Goal: Task Accomplishment & Management: Complete application form

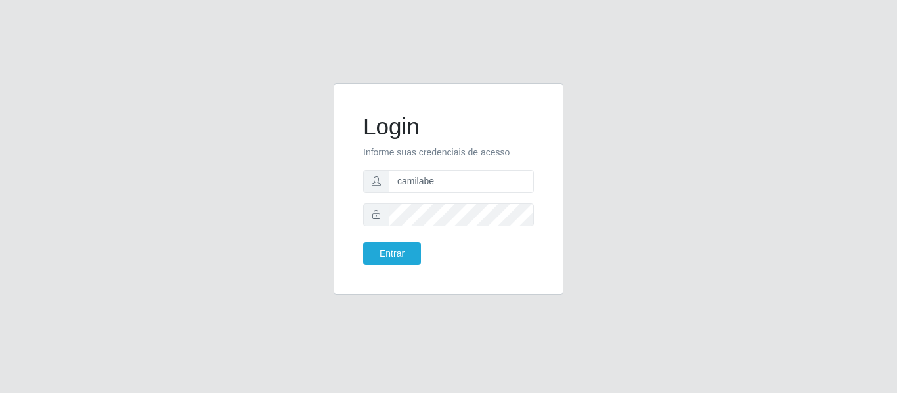
type input "[EMAIL_ADDRESS][DOMAIN_NAME]"
click at [408, 250] on button "Entrar" at bounding box center [392, 253] width 58 height 23
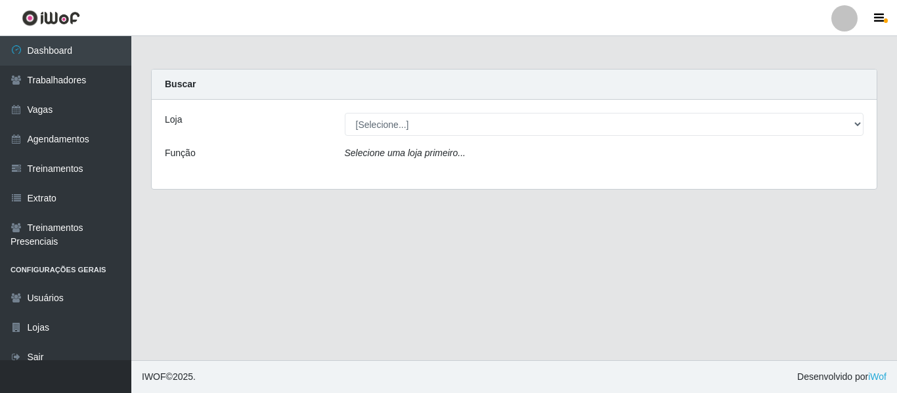
click at [381, 136] on div "Loja [Selecione...] Bemais - Ruy Carneiro Bemais Supermercados - B1 Mangabeira …" at bounding box center [514, 144] width 725 height 89
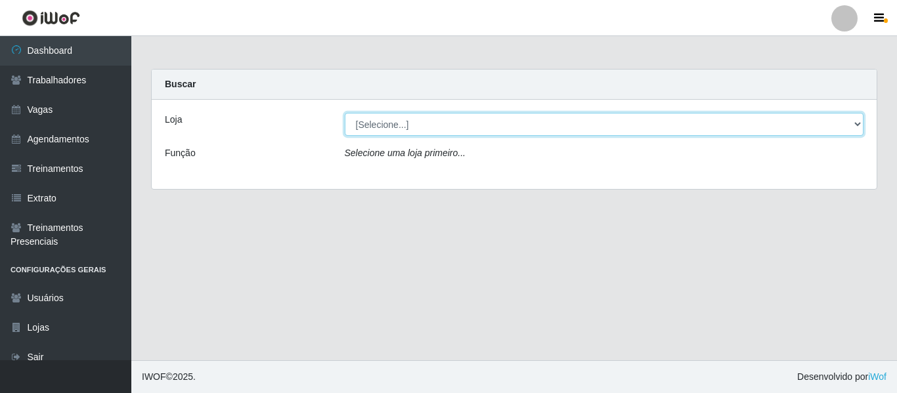
click at [375, 127] on select "[Selecione...] Bemais - Ruy Carneiro Bemais Supermercados - B1 Mangabeira Bemai…" at bounding box center [604, 124] width 519 height 23
select select "249"
click at [345, 113] on select "[Selecione...] Bemais - Ruy Carneiro Bemais Supermercados - B1 Mangabeira Bemai…" at bounding box center [604, 124] width 519 height 23
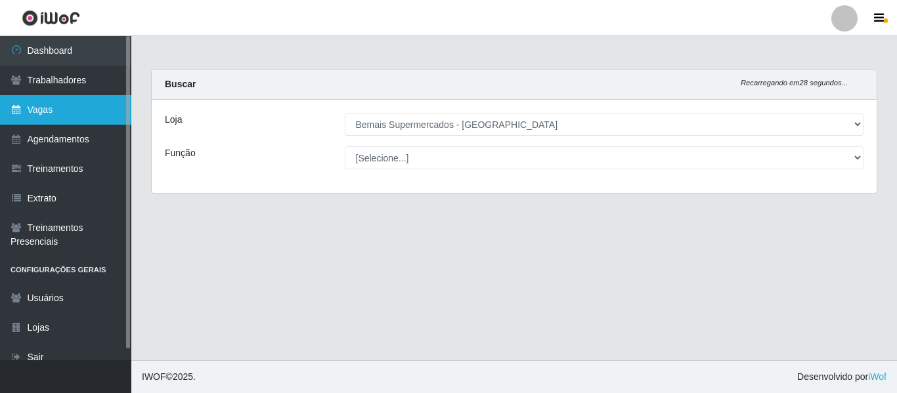
click at [79, 110] on link "Vagas" at bounding box center [65, 110] width 131 height 30
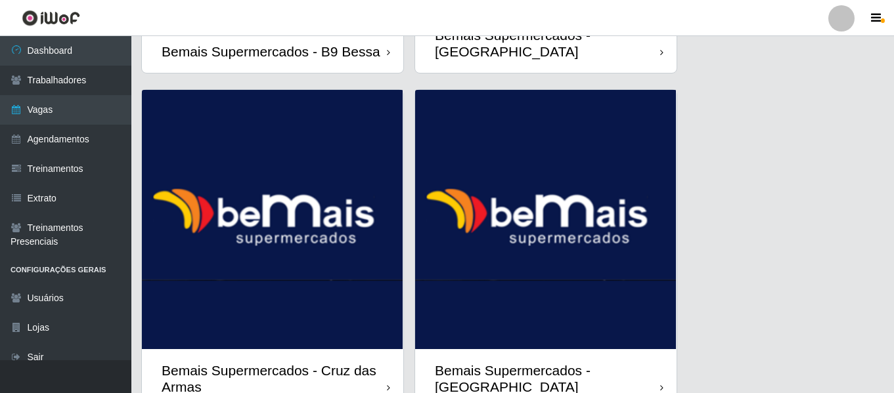
scroll to position [1742, 0]
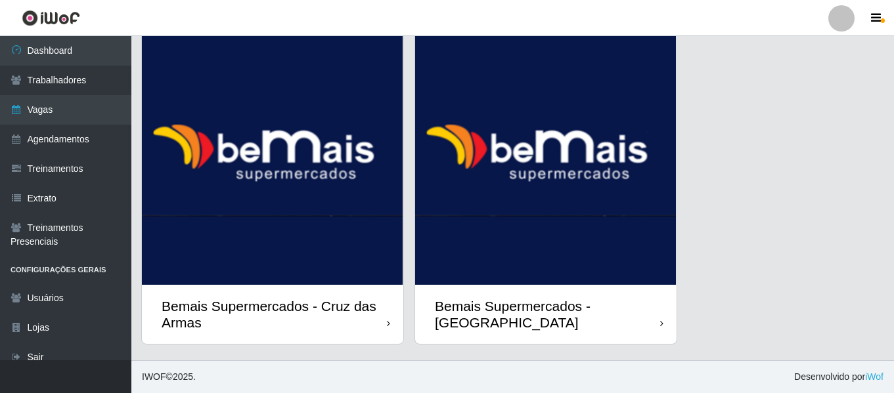
click at [518, 166] on img at bounding box center [545, 155] width 261 height 259
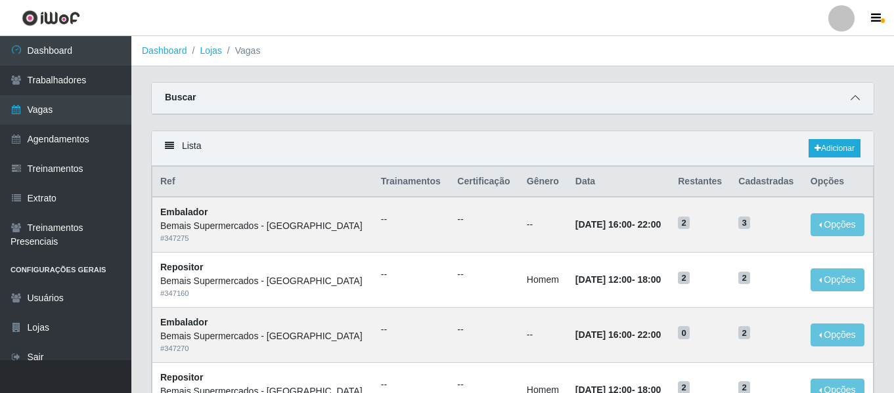
click at [853, 96] on icon at bounding box center [854, 97] width 9 height 9
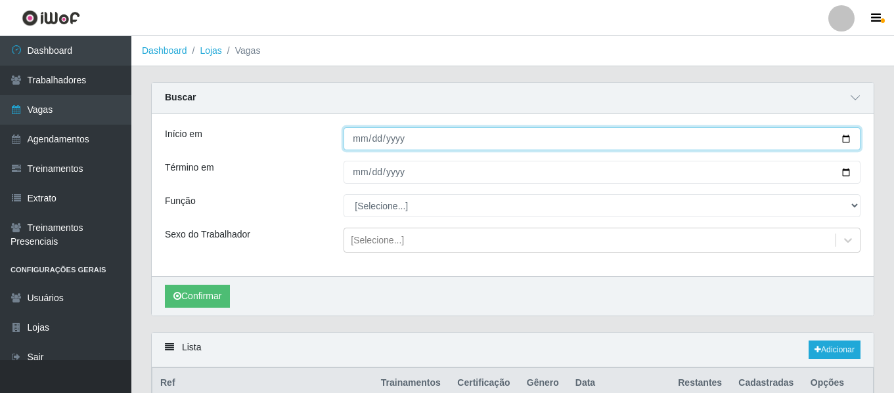
click at [354, 135] on input "Início em" at bounding box center [601, 138] width 517 height 23
type input "[DATE]"
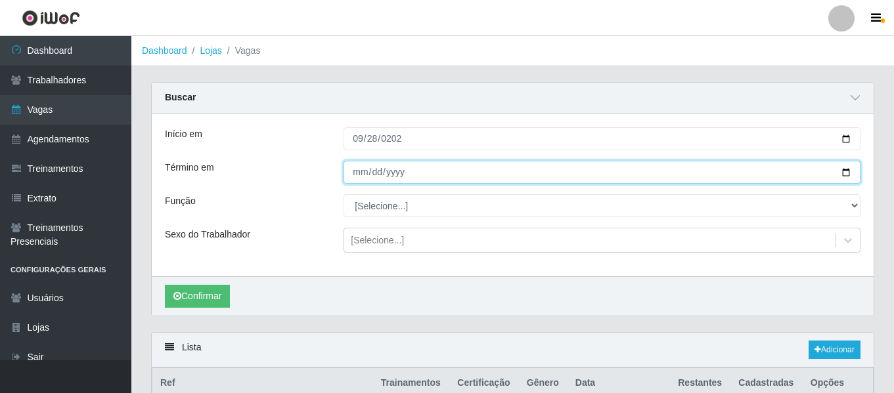
click at [360, 173] on input "Término em" at bounding box center [601, 172] width 517 height 23
type input "[DATE]"
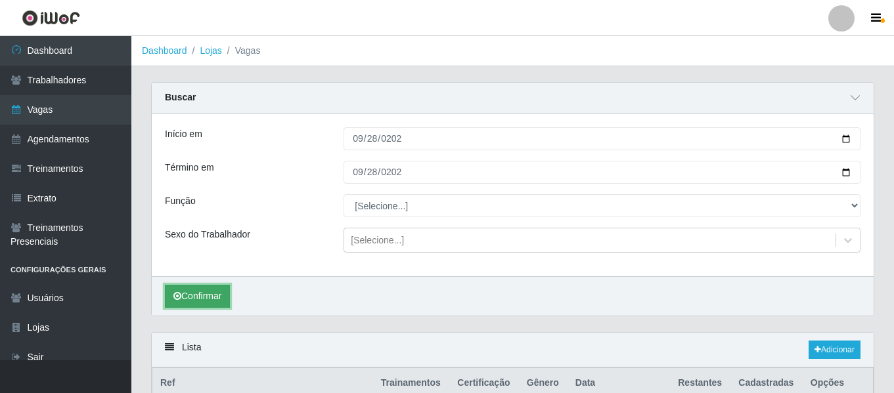
click at [207, 290] on button "Confirmar" at bounding box center [197, 296] width 65 height 23
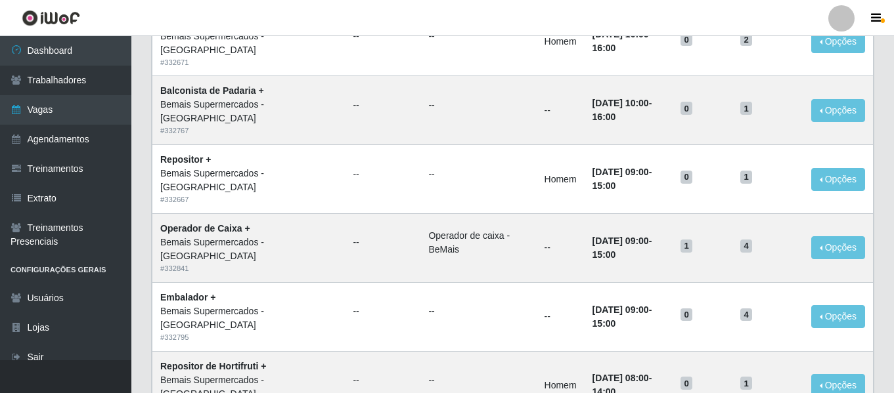
scroll to position [1128, 0]
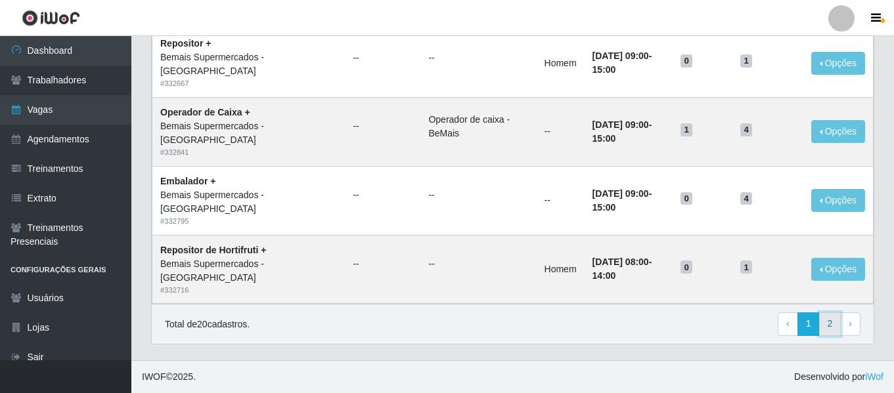
click at [836, 322] on link "2" at bounding box center [830, 325] width 22 height 24
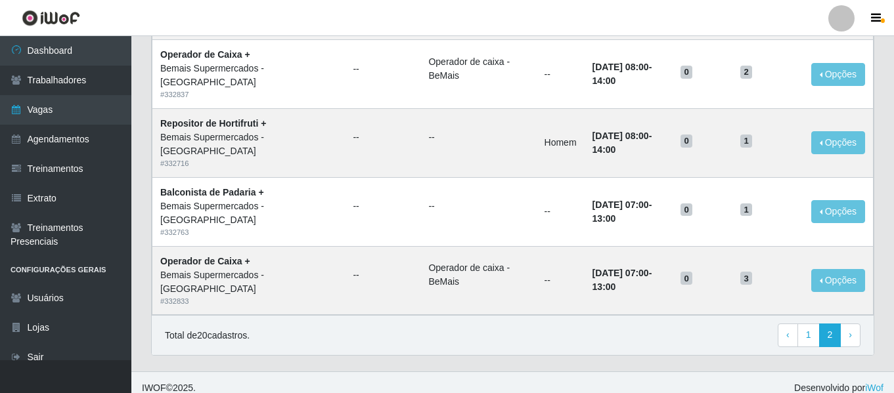
scroll to position [238, 0]
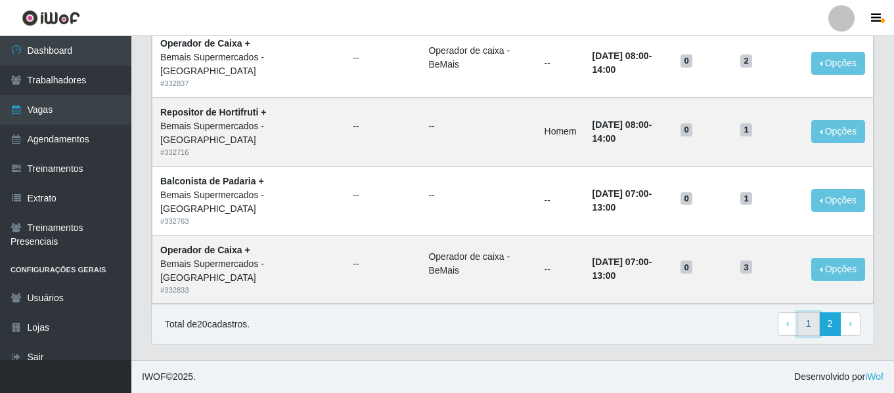
click at [812, 318] on link "1" at bounding box center [808, 325] width 22 height 24
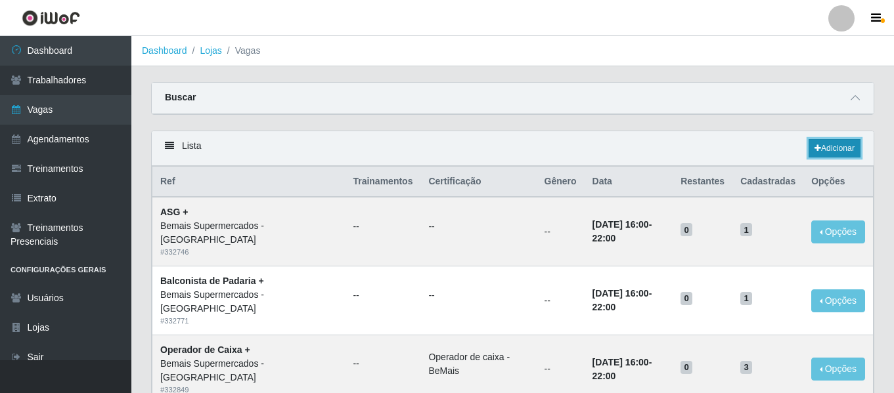
click at [819, 151] on link "Adicionar" at bounding box center [834, 148] width 52 height 18
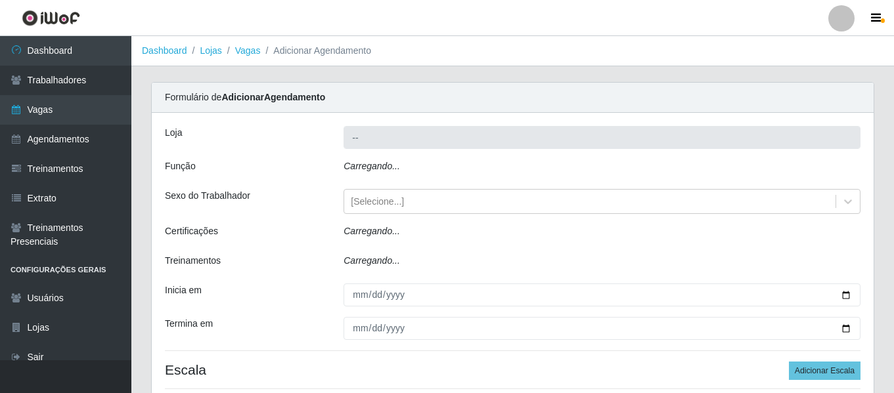
type input "Bemais Supermercados - [GEOGRAPHIC_DATA]"
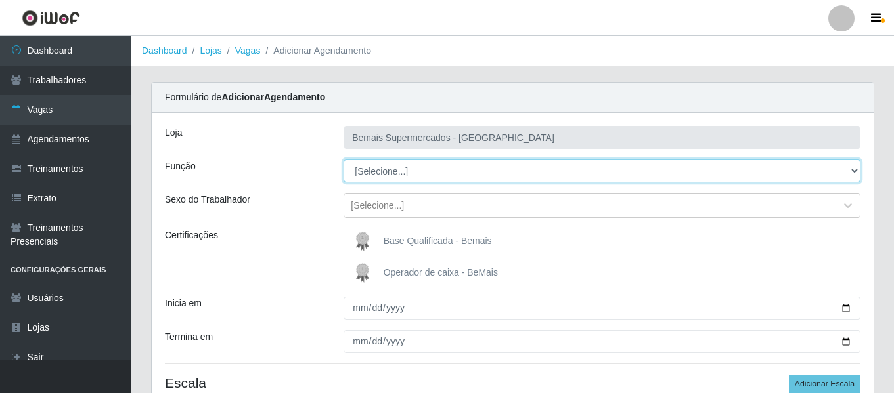
click at [383, 163] on select "[Selecione...] ASG ASG + ASG ++ Auxiliar de Depósito Auxiliar de Depósito + Aux…" at bounding box center [601, 171] width 517 height 23
select select "125"
click at [343, 160] on select "[Selecione...] ASG ASG + ASG ++ Auxiliar de Depósito Auxiliar de Depósito + Aux…" at bounding box center [601, 171] width 517 height 23
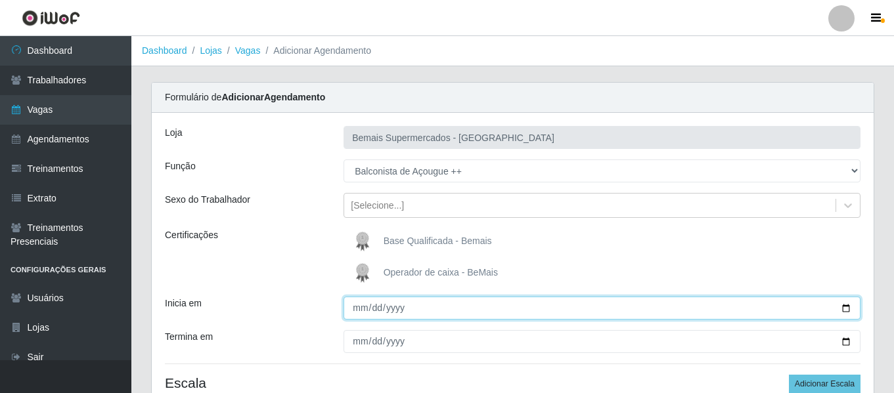
click at [353, 305] on input "Inicia em" at bounding box center [601, 308] width 517 height 23
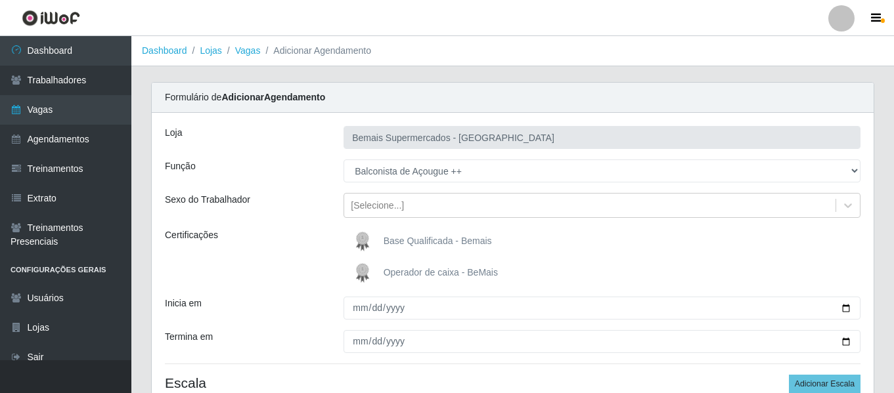
click at [365, 246] on img at bounding box center [365, 241] width 32 height 26
click at [0, 0] on input "Base Qualificada - Bemais" at bounding box center [0, 0] width 0 height 0
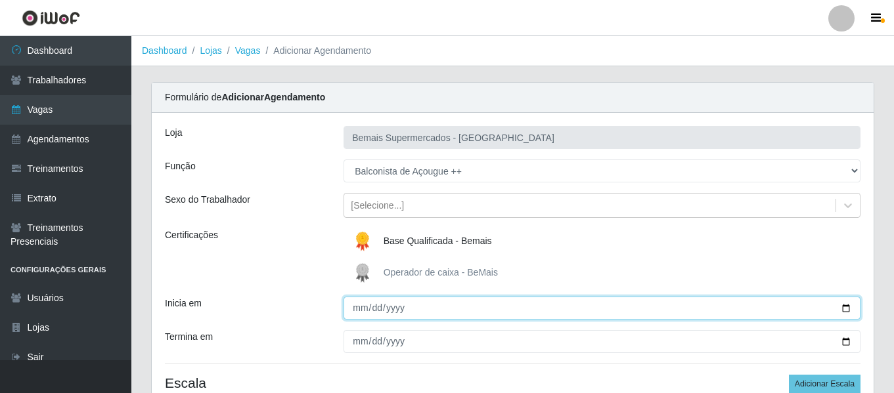
click at [357, 318] on input "Inicia em" at bounding box center [601, 308] width 517 height 23
type input "[DATE]"
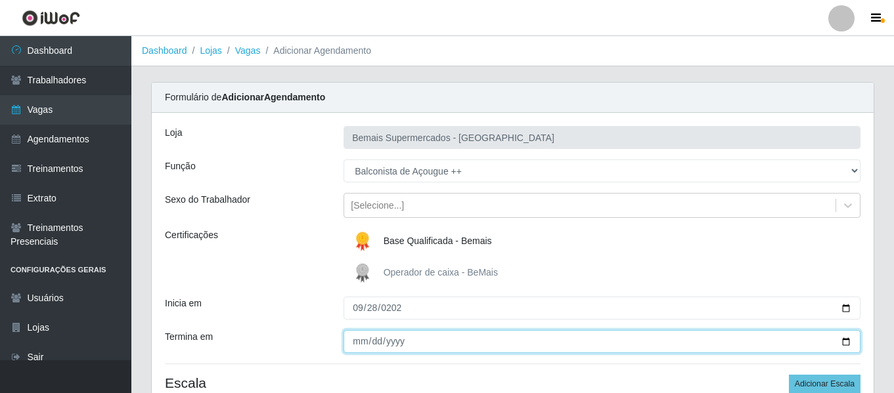
click at [359, 332] on input "Termina em" at bounding box center [601, 341] width 517 height 23
click at [353, 346] on input "Termina em" at bounding box center [601, 341] width 517 height 23
type input "[PHONE_NUMBER]"
type input "[DATE]"
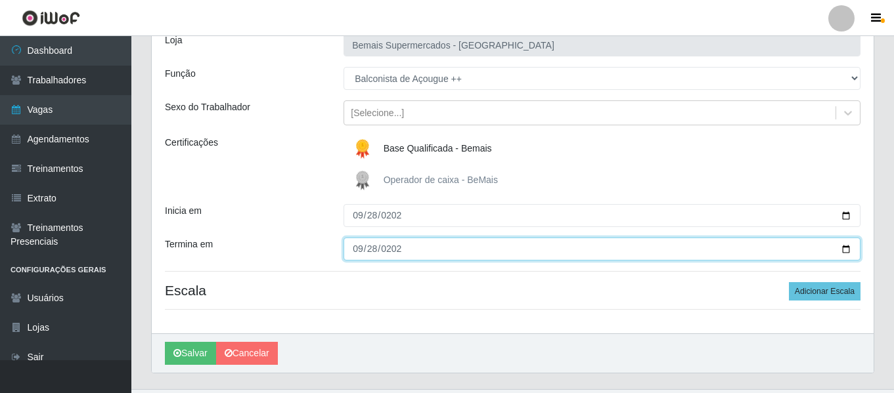
scroll to position [94, 0]
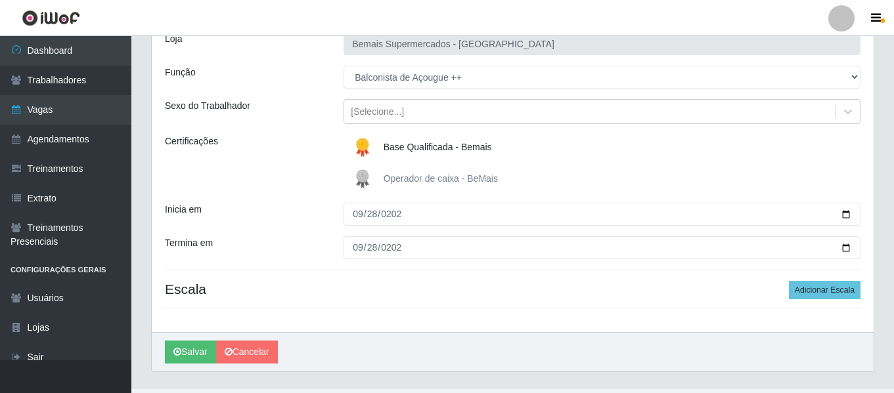
click at [363, 139] on img at bounding box center [365, 148] width 32 height 26
click at [0, 0] on input "Base Qualificada - Bemais" at bounding box center [0, 0] width 0 height 0
click at [806, 293] on button "Adicionar Escala" at bounding box center [825, 290] width 72 height 18
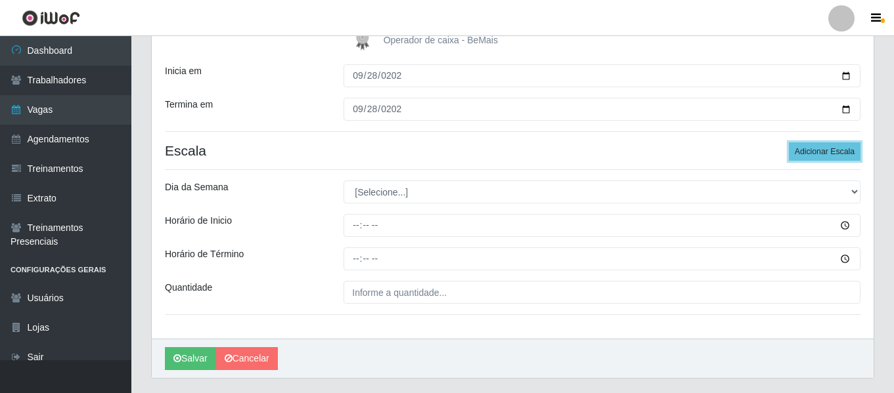
scroll to position [232, 0]
click at [840, 149] on button "Adicionar Escala" at bounding box center [825, 152] width 72 height 18
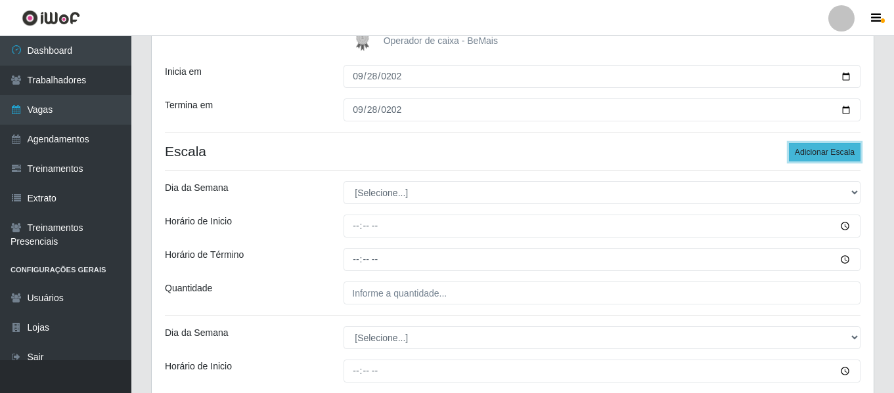
click at [840, 149] on button "Adicionar Escala" at bounding box center [825, 152] width 72 height 18
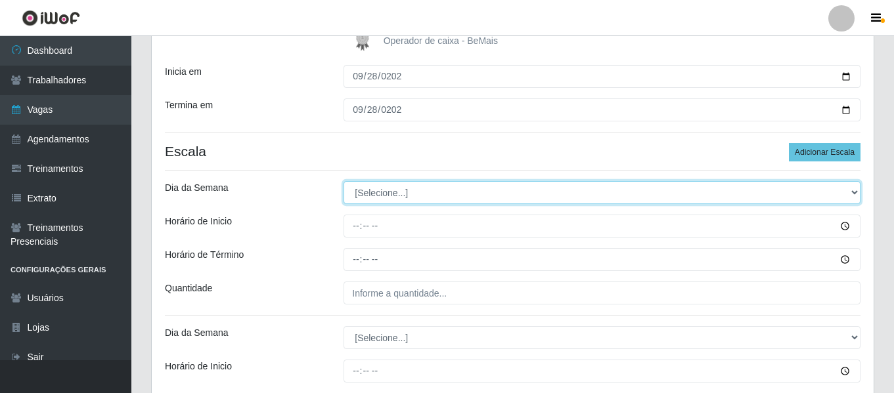
click at [374, 199] on select "[Selecione...] Segunda Terça Quarta Quinta Sexta Sábado Domingo" at bounding box center [601, 192] width 517 height 23
select select "0"
click at [343, 181] on select "[Selecione...] Segunda Terça Quarta Quinta Sexta Sábado Domingo" at bounding box center [601, 192] width 517 height 23
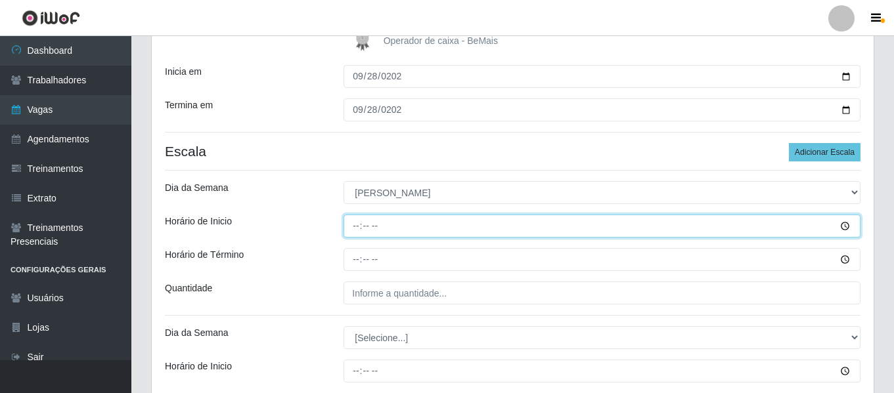
click at [357, 222] on input "Horário de Inicio" at bounding box center [601, 226] width 517 height 23
type input "08:00"
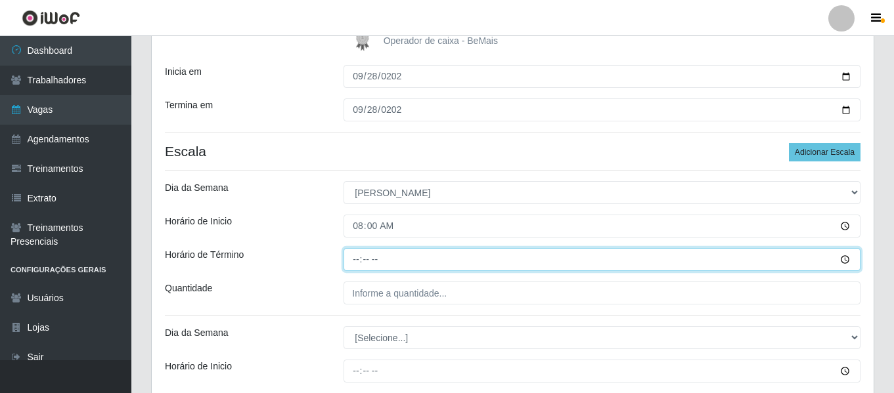
click at [360, 257] on input "Horário de Término" at bounding box center [601, 259] width 517 height 23
type input "14:00"
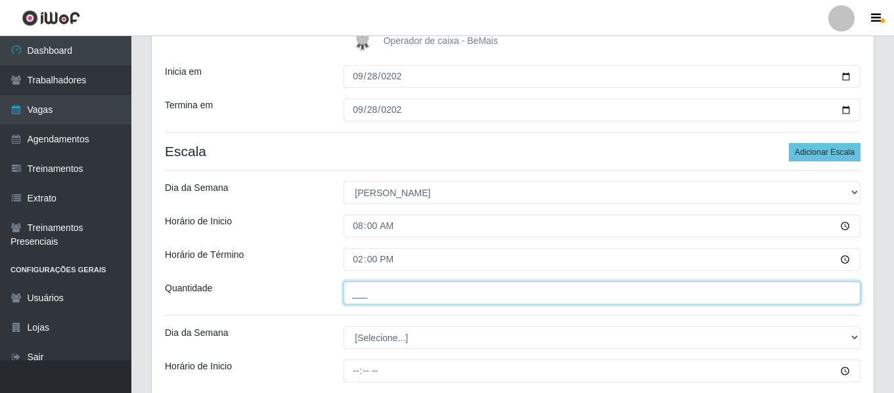
click at [372, 305] on input "___" at bounding box center [601, 293] width 517 height 23
type input "1__"
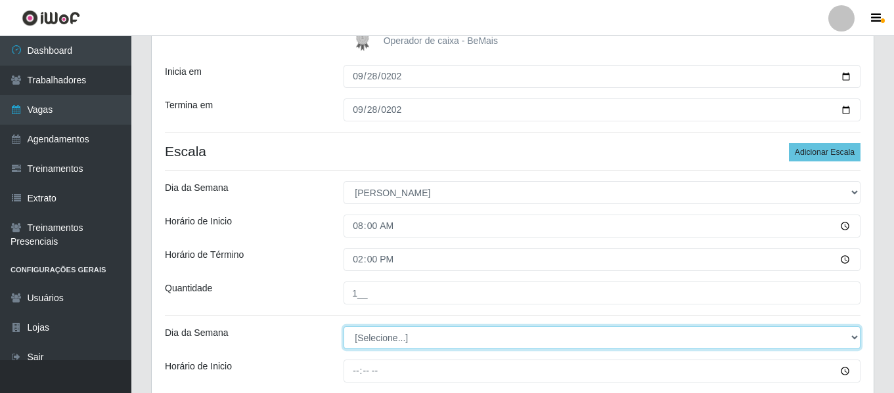
click at [387, 338] on select "[Selecione...] Segunda Terça Quarta Quinta Sexta Sábado Domingo" at bounding box center [601, 337] width 517 height 23
select select "0"
click at [343, 326] on select "[Selecione...] Segunda Terça Quarta Quinta Sexta Sábado Domingo" at bounding box center [601, 337] width 517 height 23
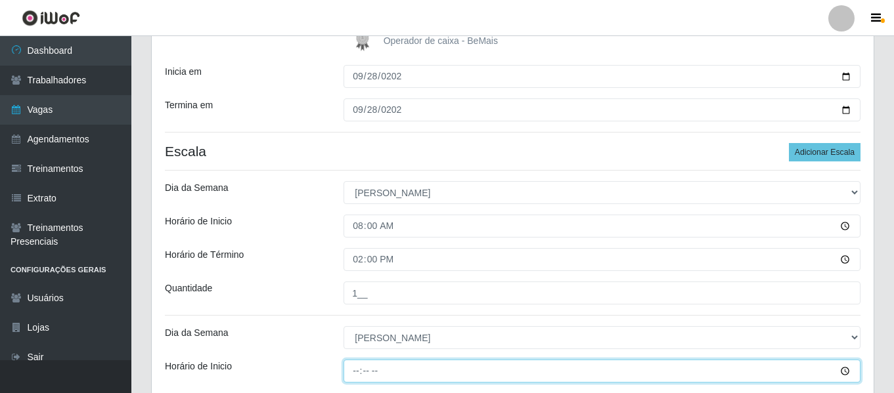
click at [361, 360] on input "Horário de Inicio" at bounding box center [601, 371] width 517 height 23
type input "10:00"
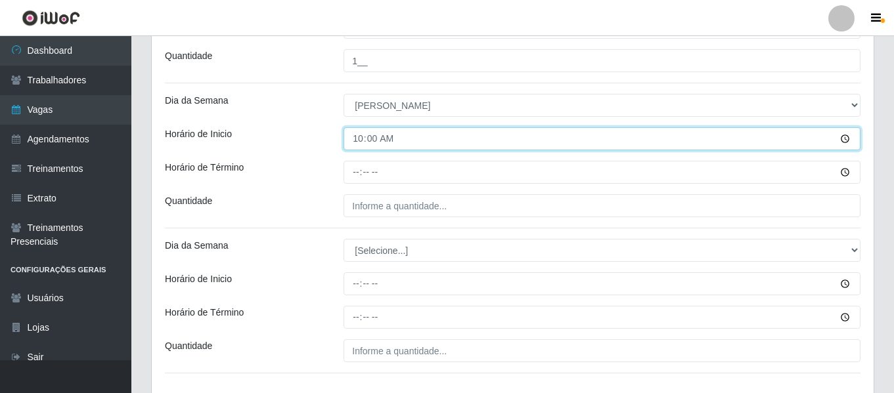
scroll to position [479, 0]
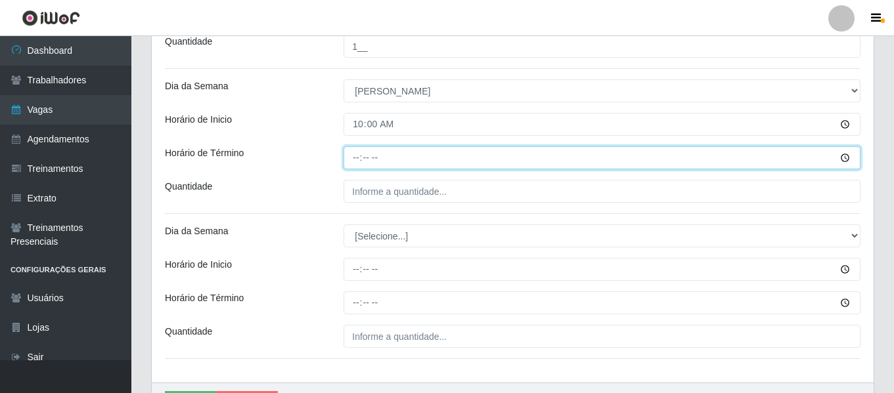
click at [355, 163] on input "Horário de Término" at bounding box center [601, 157] width 517 height 23
type input "16:00"
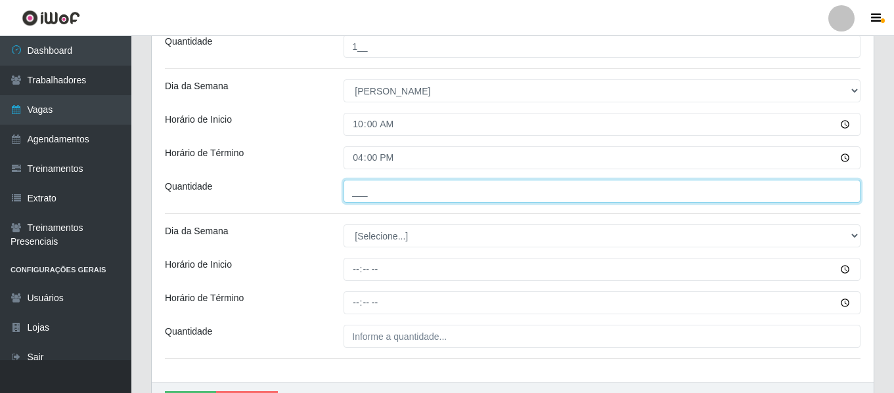
click at [374, 195] on input "___" at bounding box center [601, 191] width 517 height 23
type input "1__"
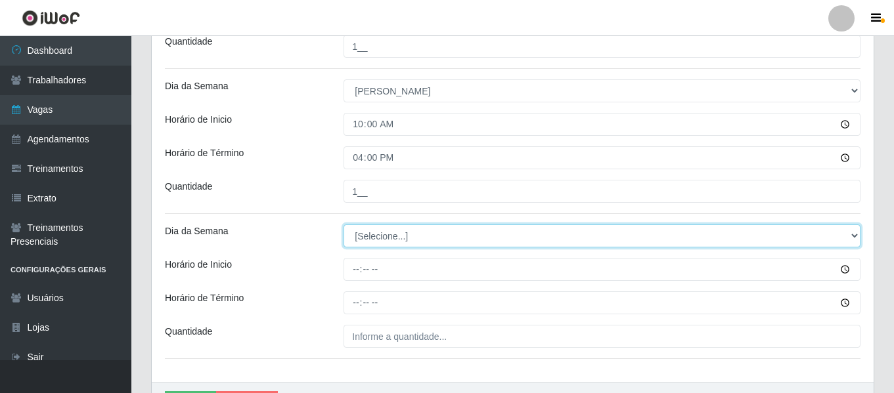
click at [391, 234] on select "[Selecione...] Segunda Terça Quarta Quinta Sexta Sábado Domingo" at bounding box center [601, 236] width 517 height 23
select select "0"
click at [343, 225] on select "[Selecione...] Segunda Terça Quarta Quinta Sexta Sábado Domingo" at bounding box center [601, 236] width 517 height 23
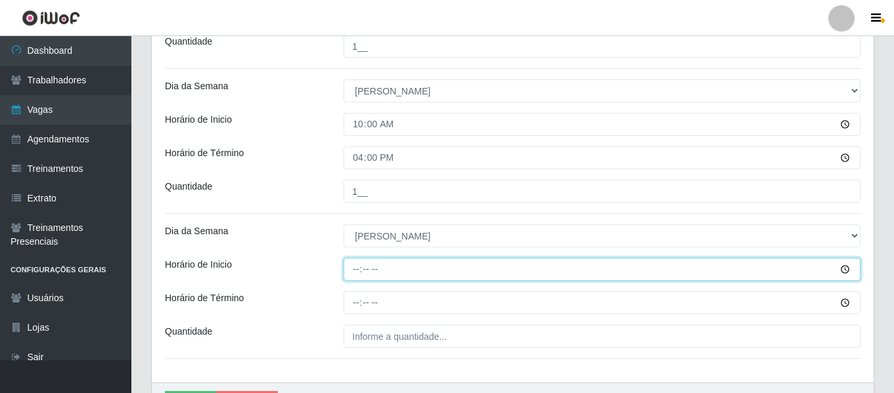
click at [357, 270] on input "Horário de Inicio" at bounding box center [601, 269] width 517 height 23
type input "15:00"
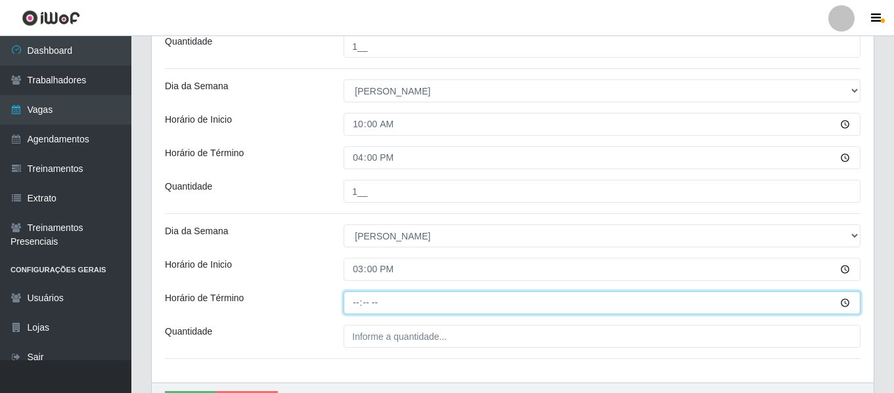
click at [360, 303] on input "Horário de Término" at bounding box center [601, 303] width 517 height 23
type input "21:00"
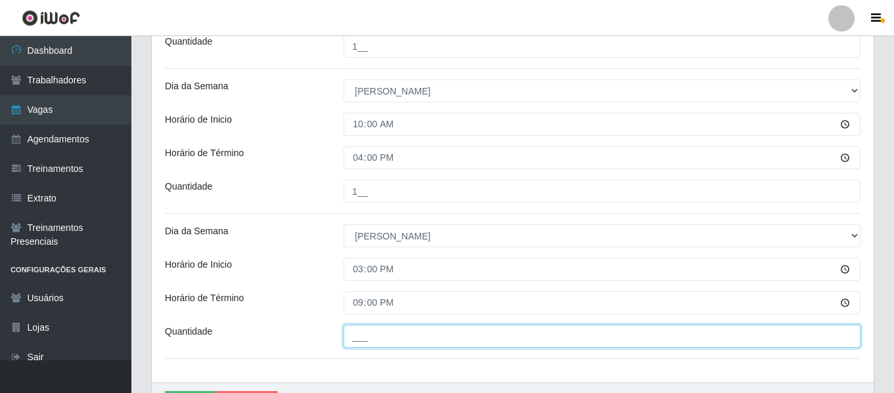
click at [381, 333] on input "___" at bounding box center [601, 336] width 517 height 23
type input "1__"
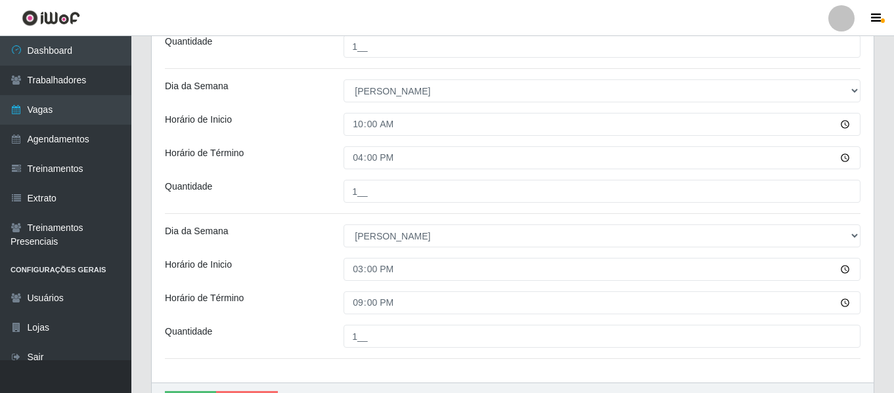
click at [884, 259] on div "Carregando... Formulário de Adicionar Agendamento Loja Bemais Supermercados - T…" at bounding box center [512, 20] width 762 height 835
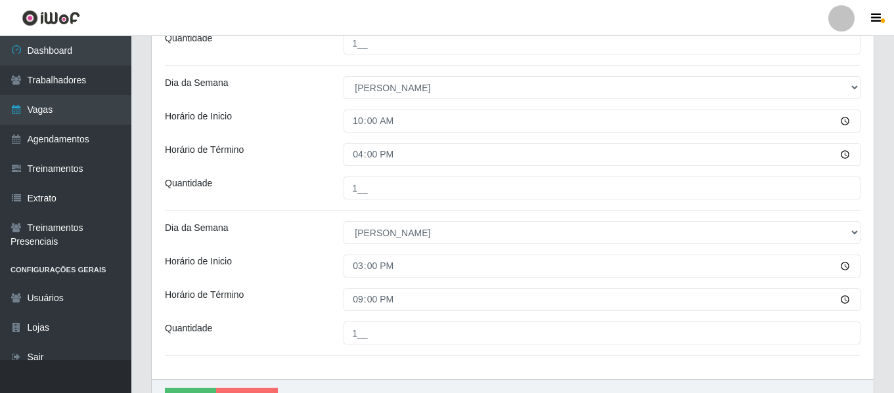
scroll to position [557, 0]
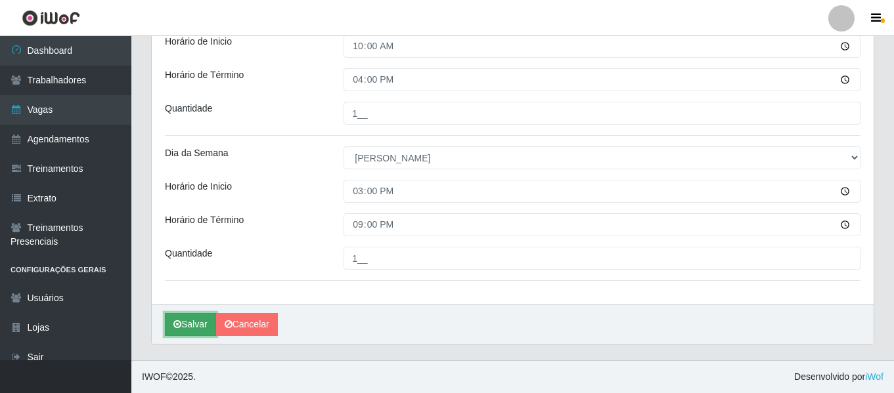
click at [199, 325] on button "Salvar" at bounding box center [190, 324] width 51 height 23
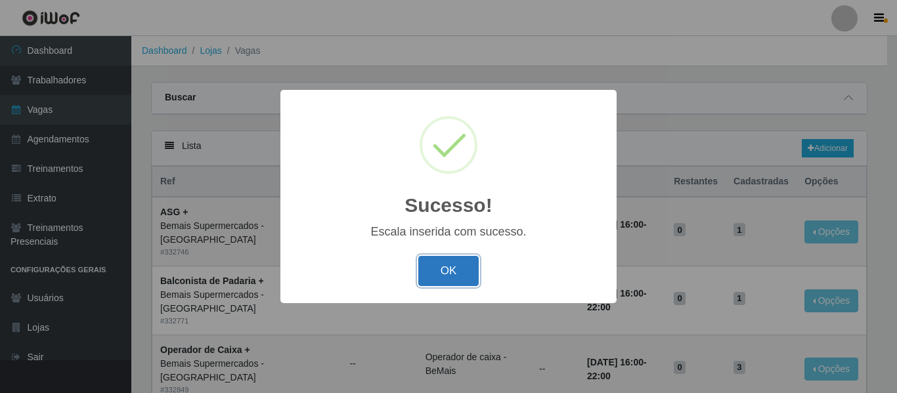
click at [447, 271] on button "OK" at bounding box center [448, 271] width 61 height 31
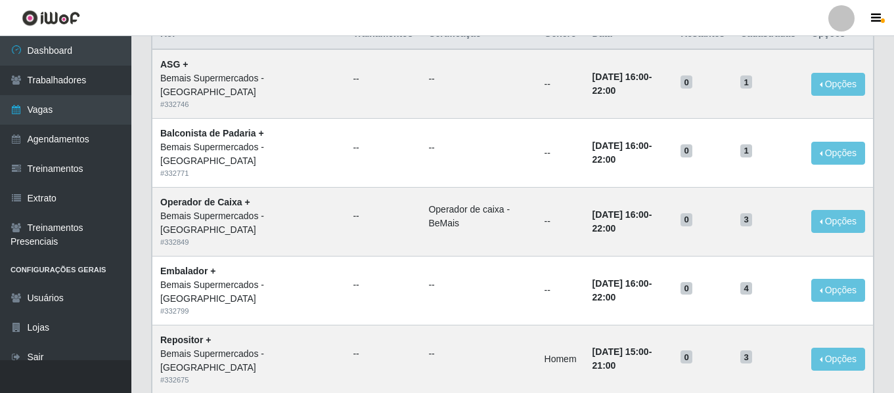
scroll to position [51, 0]
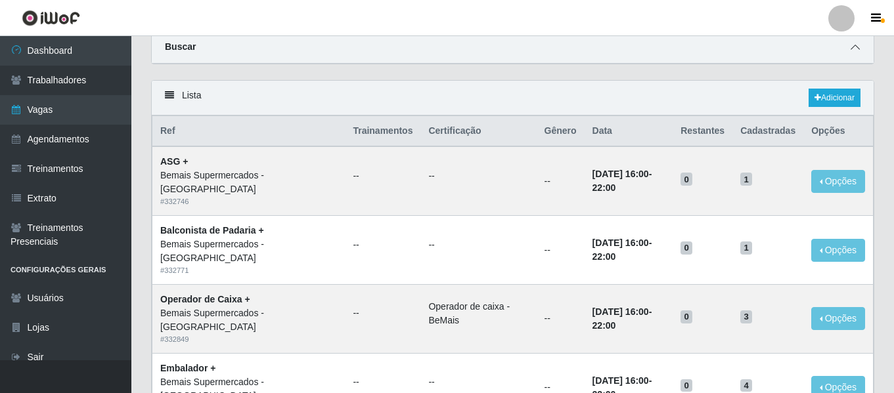
click at [856, 50] on icon at bounding box center [854, 47] width 9 height 9
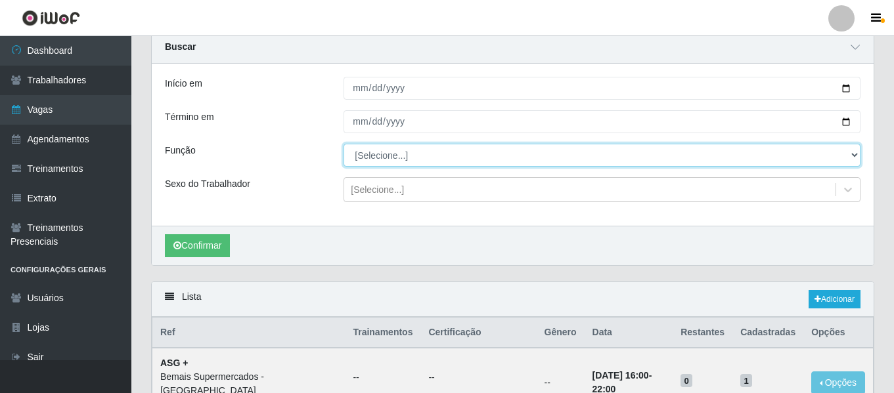
click at [368, 156] on select "[Selecione...] ASG ASG + ASG ++ Auxiliar de Depósito Auxiliar de Depósito + Aux…" at bounding box center [601, 155] width 517 height 23
select select "125"
click at [343, 144] on select "[Selecione...] ASG ASG + ASG ++ Auxiliar de Depósito Auxiliar de Depósito + Aux…" at bounding box center [601, 155] width 517 height 23
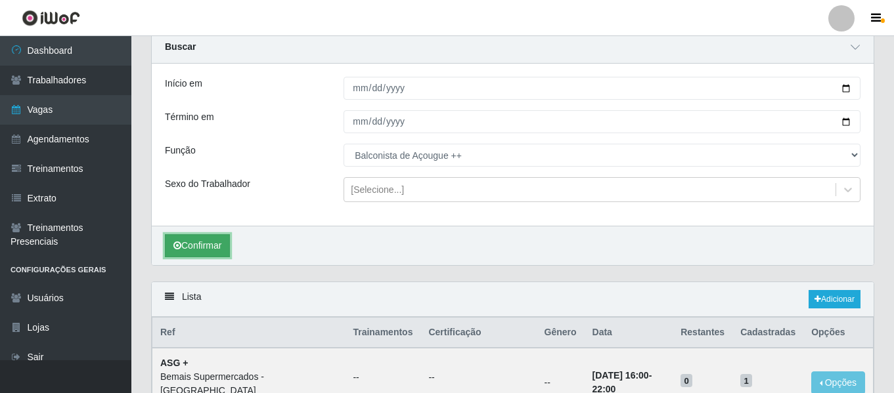
click at [211, 241] on button "Confirmar" at bounding box center [197, 245] width 65 height 23
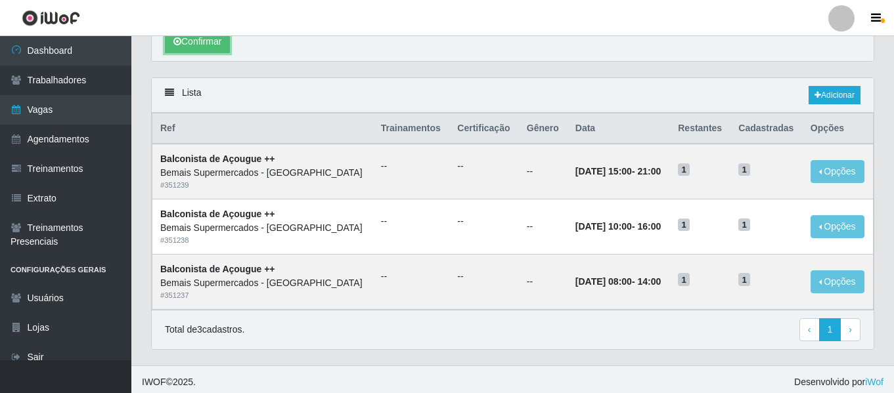
scroll to position [261, 0]
